Goal: Navigation & Orientation: Find specific page/section

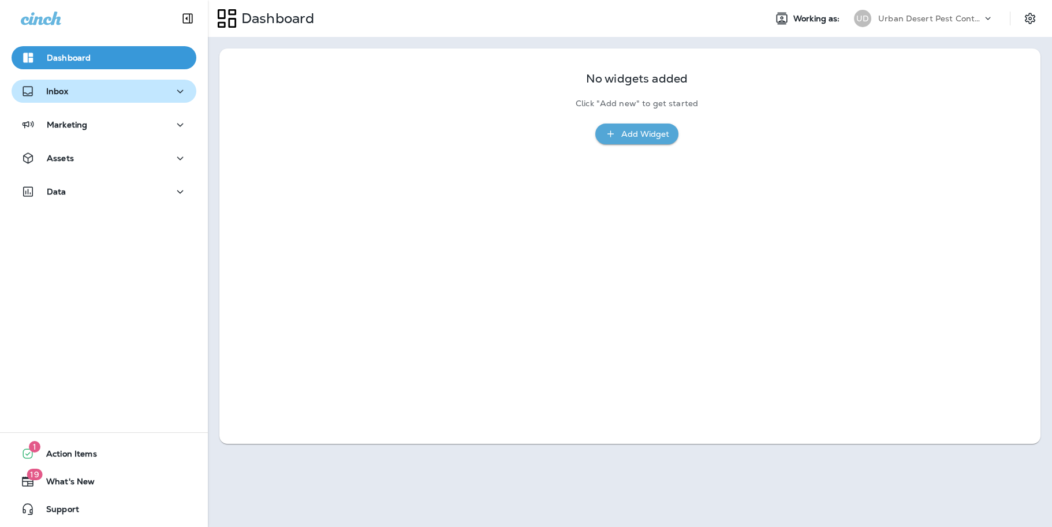
click at [62, 83] on button "Inbox" at bounding box center [104, 91] width 185 height 23
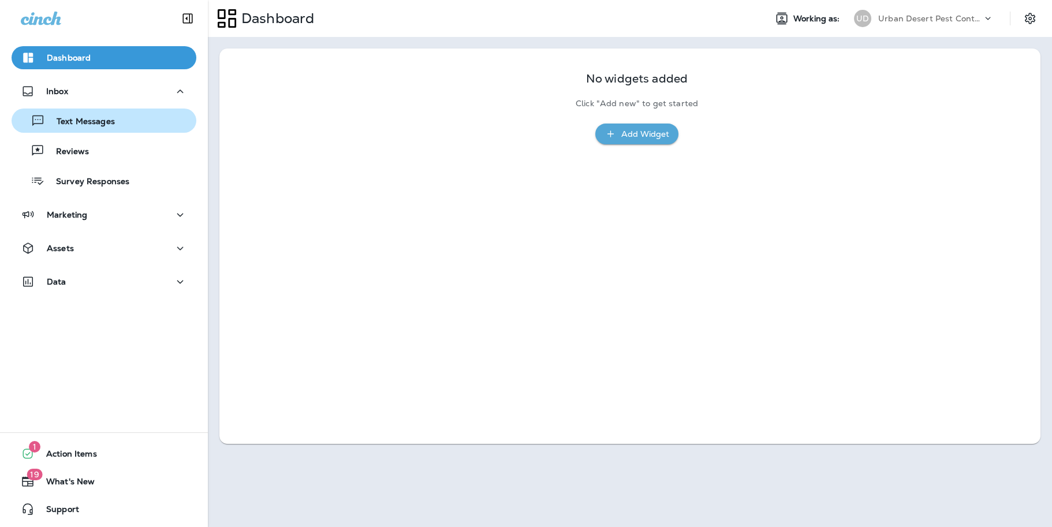
click at [67, 121] on p "Text Messages" at bounding box center [80, 122] width 70 height 11
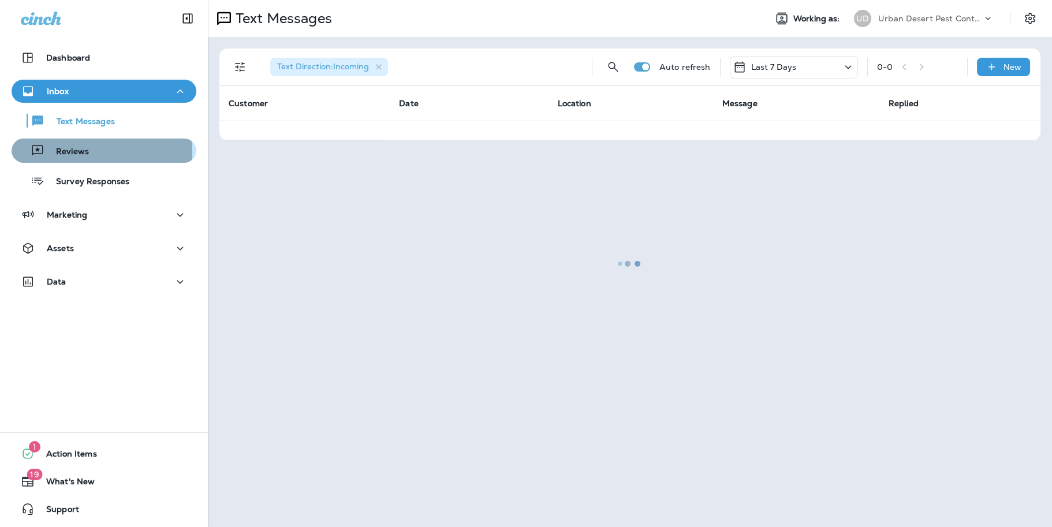
click at [67, 153] on p "Reviews" at bounding box center [66, 152] width 44 height 11
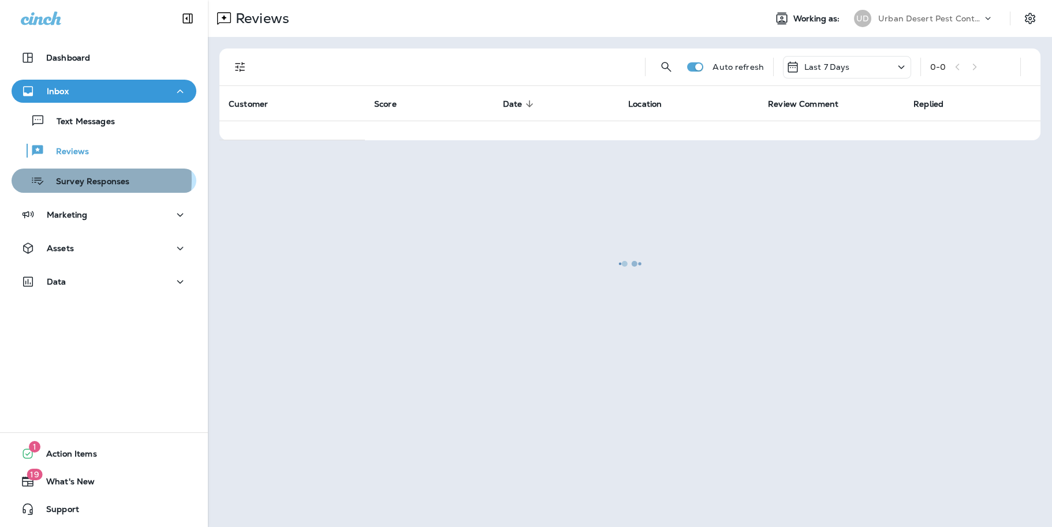
click at [66, 180] on p "Survey Responses" at bounding box center [86, 182] width 85 height 11
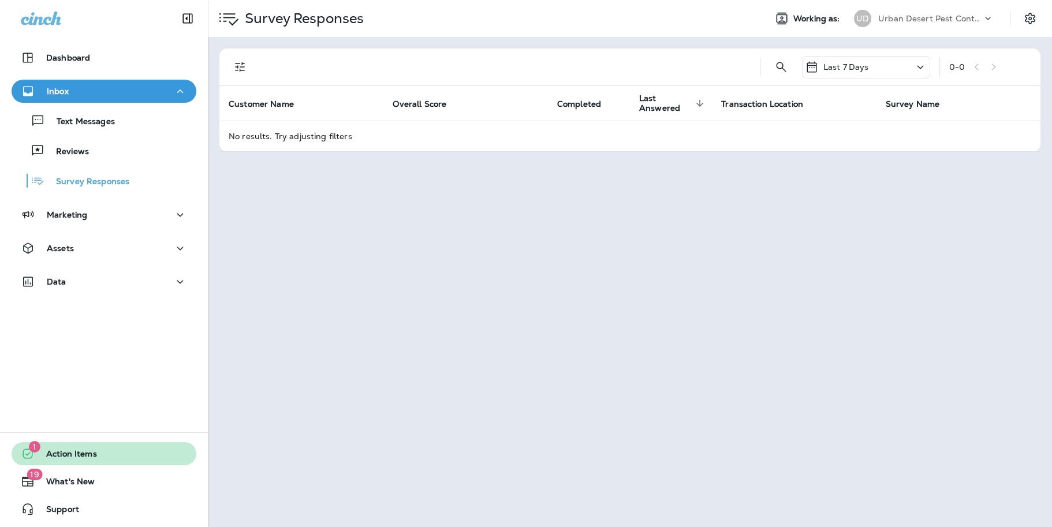
click at [49, 458] on span "Action Items" at bounding box center [66, 456] width 62 height 14
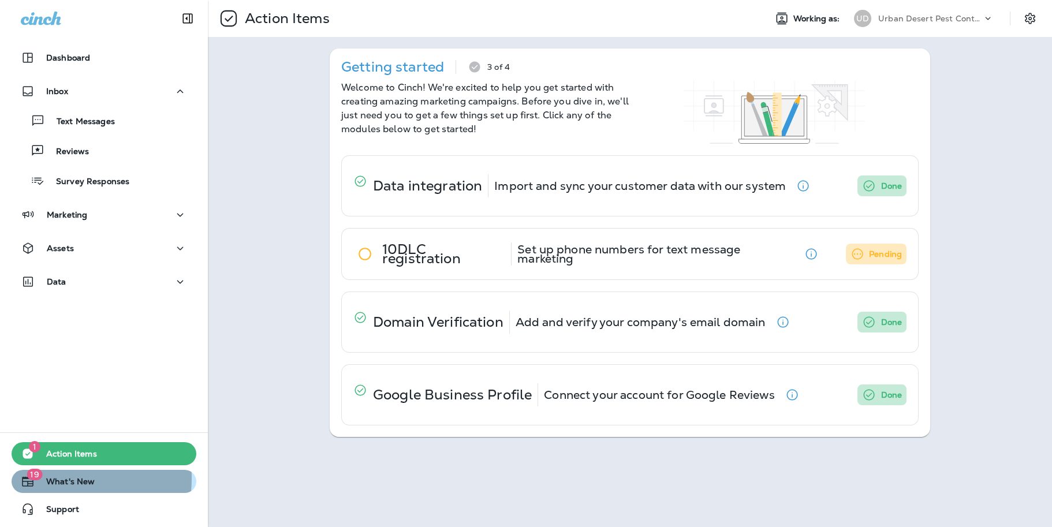
click at [50, 479] on span "What's New" at bounding box center [65, 484] width 60 height 14
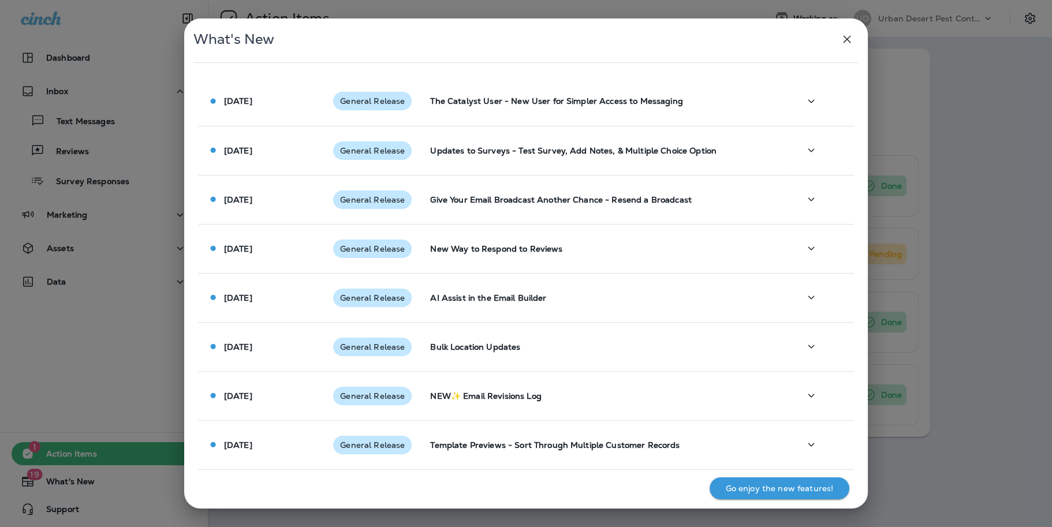
click at [851, 38] on icon "button" at bounding box center [847, 39] width 14 height 14
